Goal: Complete application form

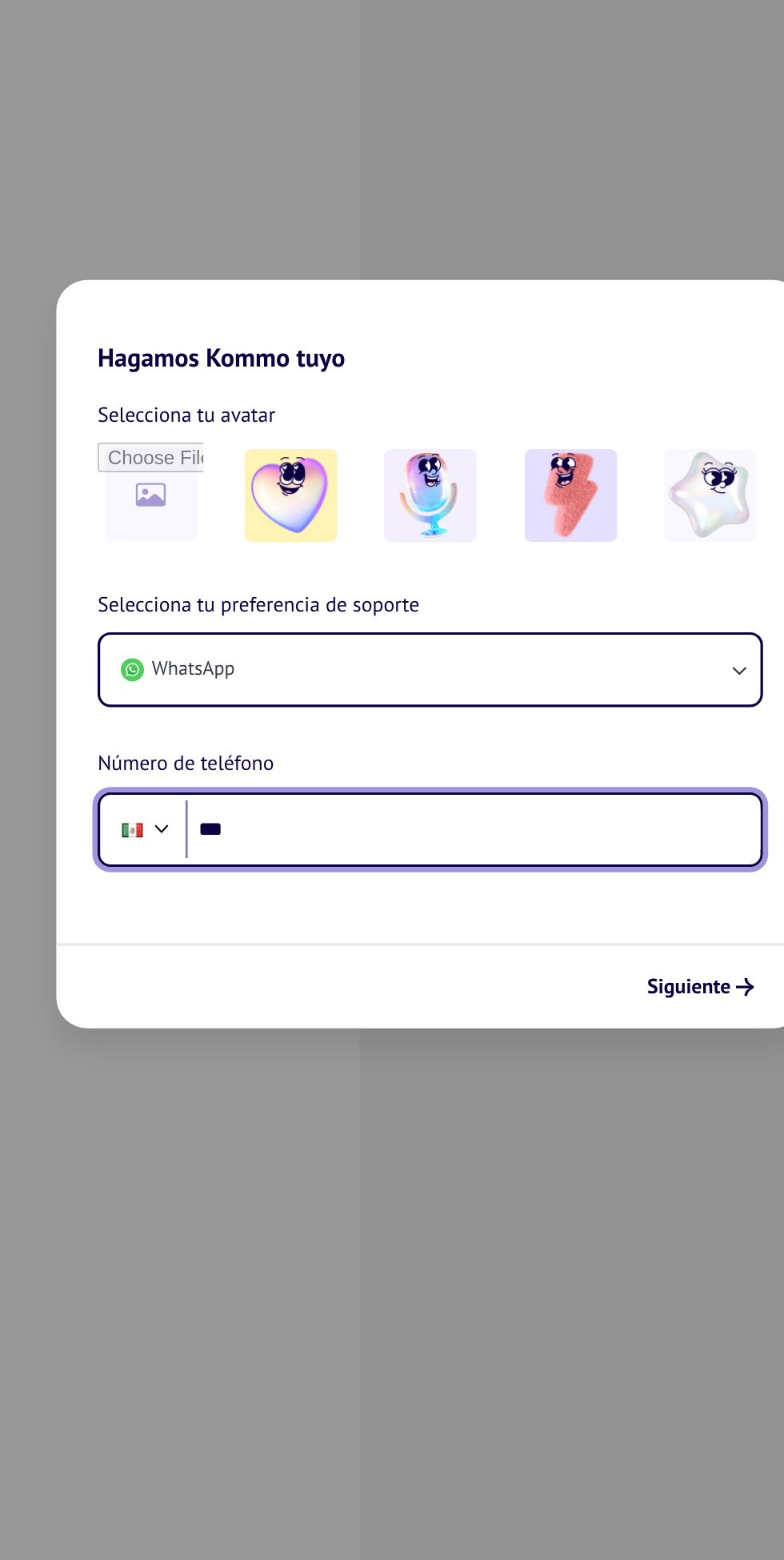
click at [414, 895] on input "***" at bounding box center [418, 889] width 357 height 37
click at [431, 884] on input "***" at bounding box center [418, 889] width 357 height 37
click at [370, 893] on input "***" at bounding box center [418, 889] width 357 height 37
type input "*******"
